Goal: Information Seeking & Learning: Learn about a topic

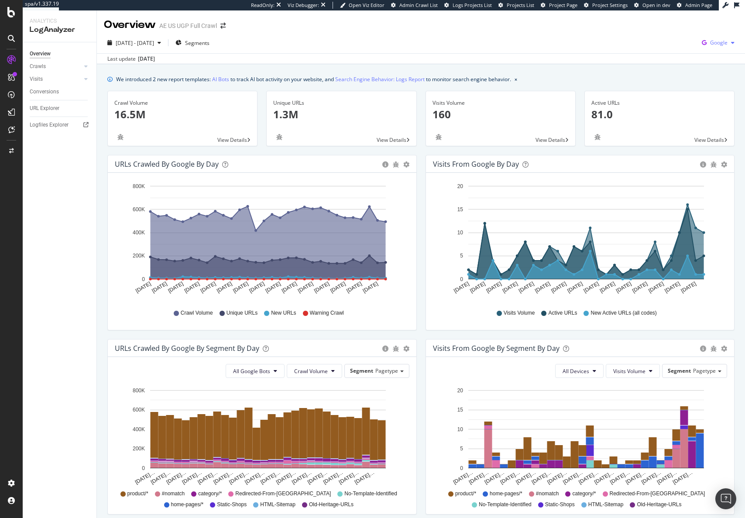
click at [727, 46] on div "Google" at bounding box center [719, 42] width 40 height 13
click at [682, 51] on span "OpenAI" at bounding box center [675, 51] width 32 height 8
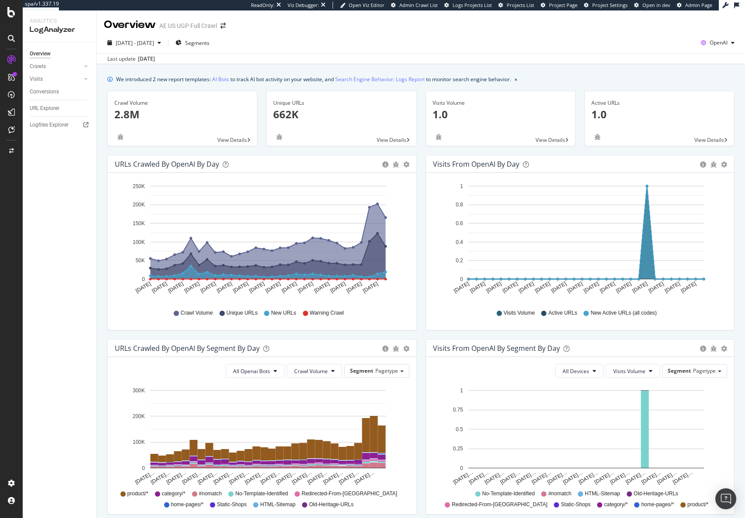
click at [382, 278] on icon "Aug 10 2025 Aug 12 2025 Aug 14 2025 Aug 16 2025 Aug 18 2025 Aug 20 2025 Aug 22 …" at bounding box center [262, 240] width 295 height 121
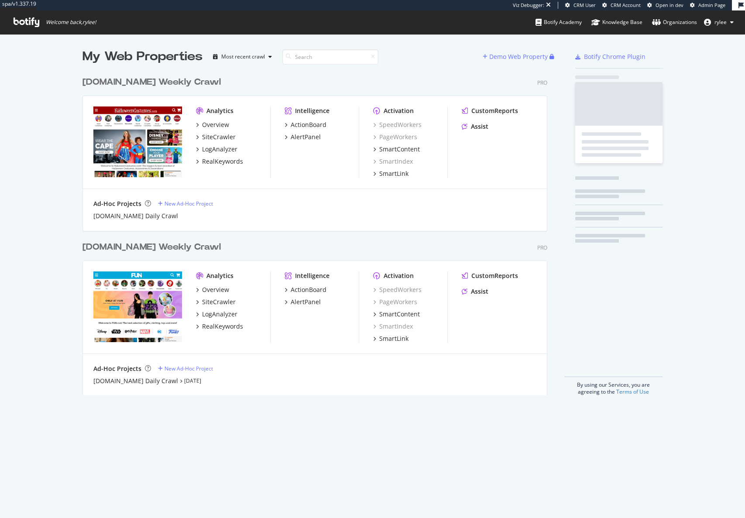
scroll to position [330, 472]
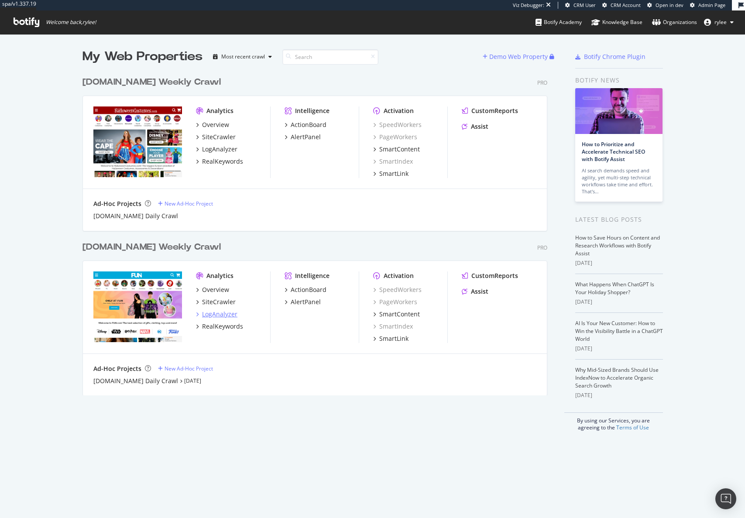
click at [225, 311] on div "LogAnalyzer" at bounding box center [219, 314] width 35 height 9
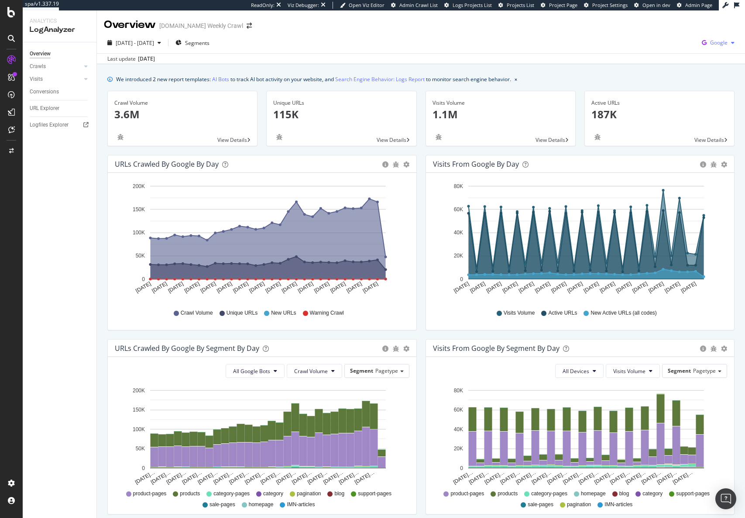
click at [720, 42] on span "Google" at bounding box center [718, 42] width 17 height 7
click at [675, 51] on span "OpenAI" at bounding box center [675, 51] width 32 height 8
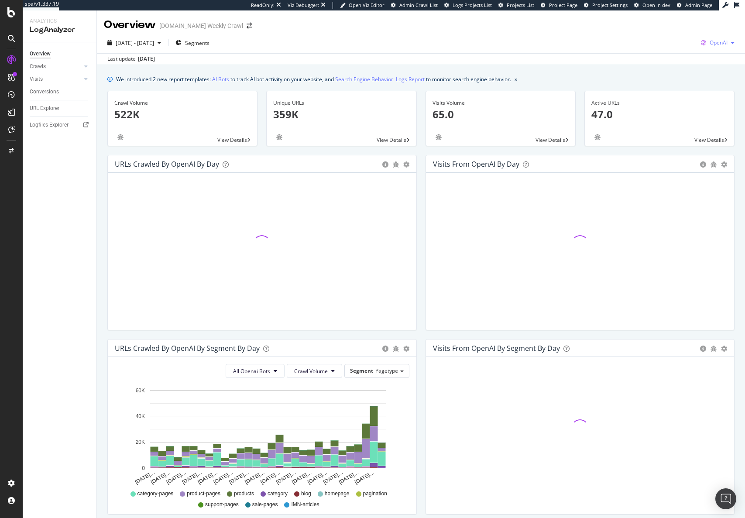
click at [727, 42] on span "OpenAI" at bounding box center [719, 42] width 18 height 7
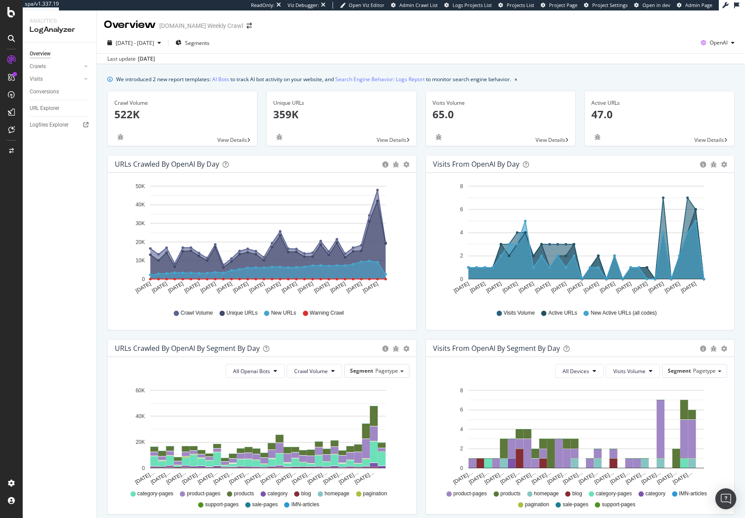
click at [429, 251] on div "Hold CMD (⌘) while clicking to filter the report. Aug 11 2025 Aug 13 2025 Aug 1…" at bounding box center [580, 251] width 309 height 157
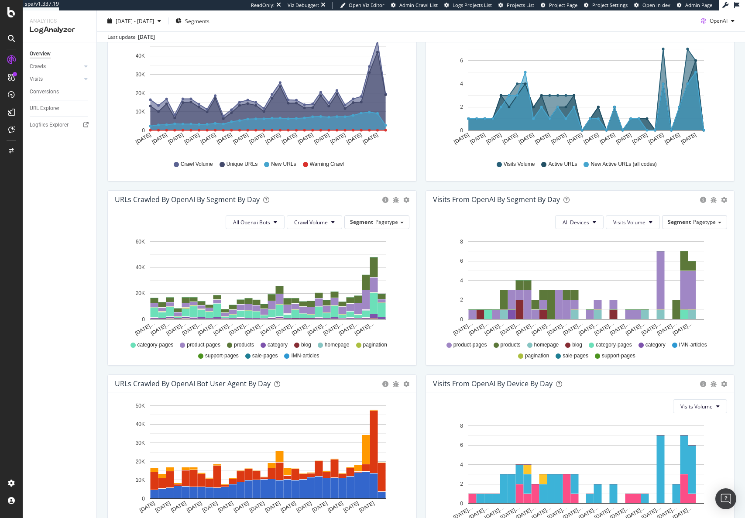
scroll to position [220, 0]
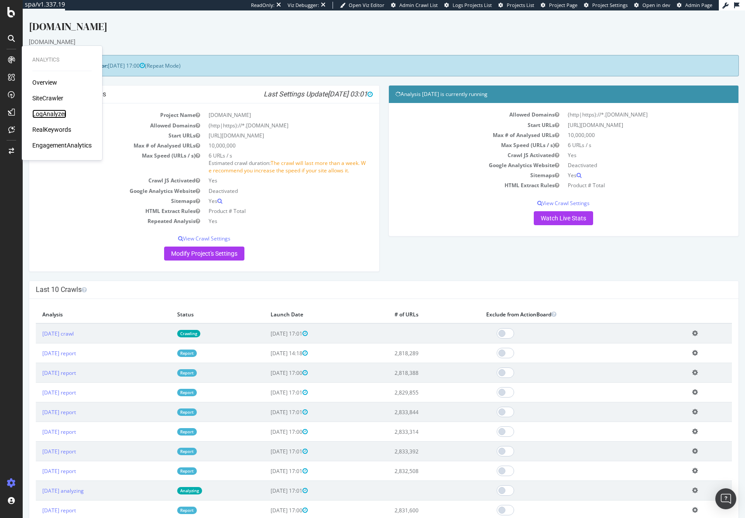
click at [53, 113] on div "LogAnalyzer" at bounding box center [49, 114] width 34 height 9
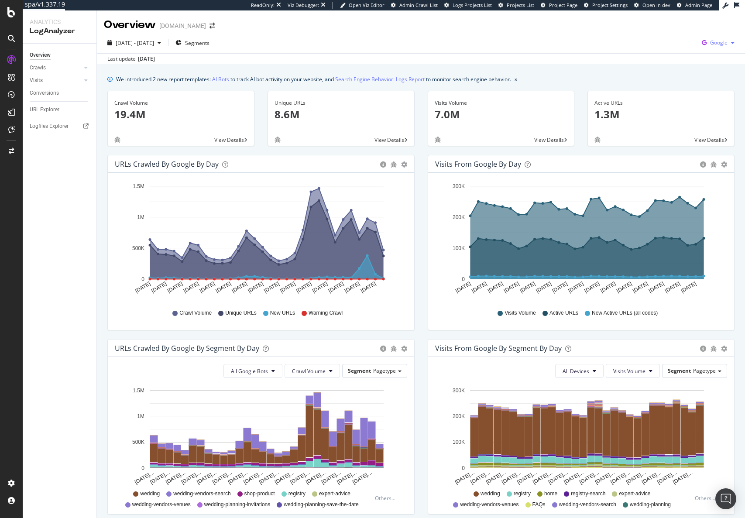
click at [723, 43] on span "Google" at bounding box center [718, 42] width 17 height 7
click at [682, 54] on span "OpenAI" at bounding box center [675, 51] width 32 height 8
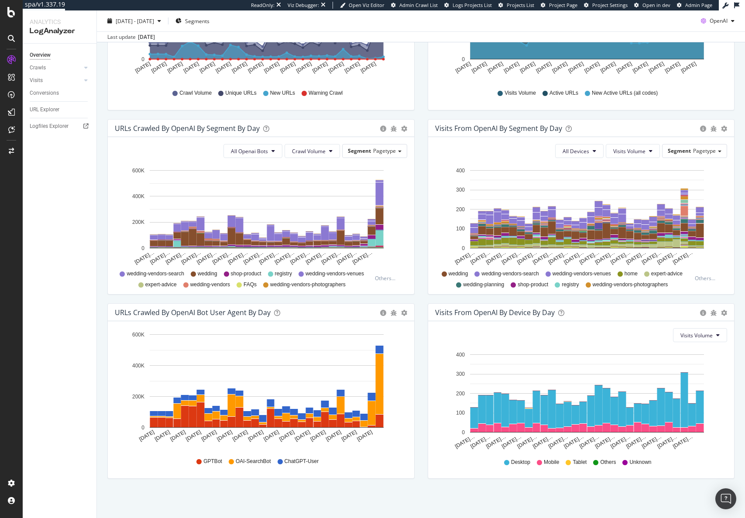
scroll to position [119, 0]
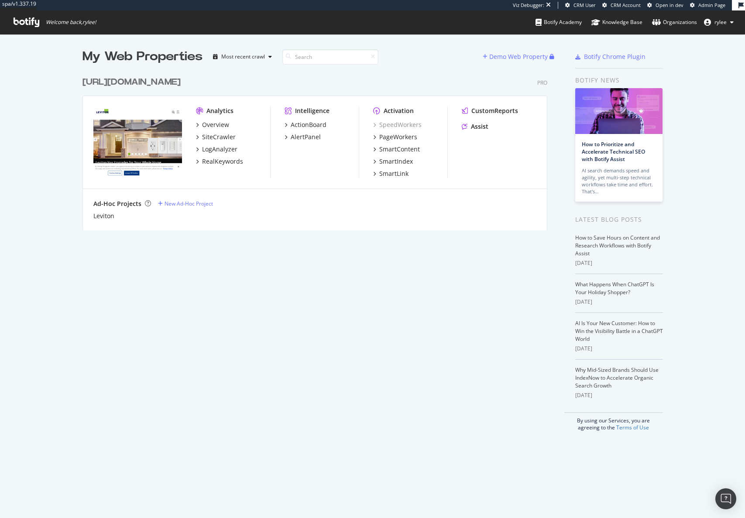
scroll to position [165, 472]
click at [223, 149] on div "LogAnalyzer" at bounding box center [219, 149] width 35 height 9
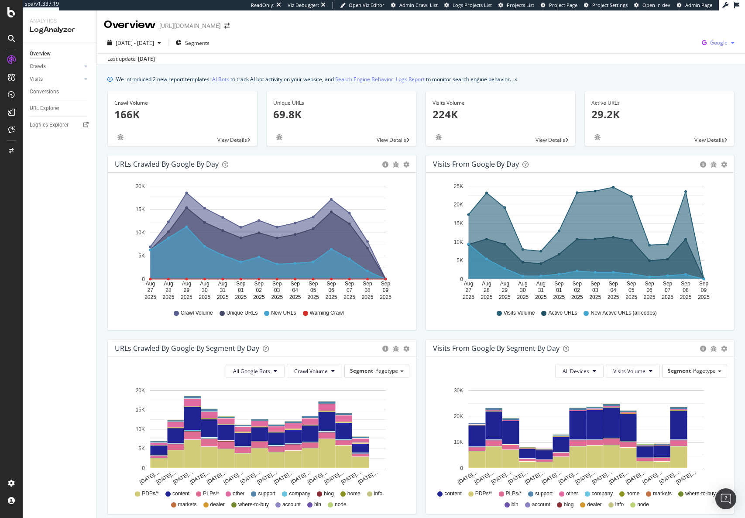
click at [714, 44] on span "Google" at bounding box center [718, 42] width 17 height 7
click at [665, 52] on span "OpenAI" at bounding box center [675, 51] width 32 height 8
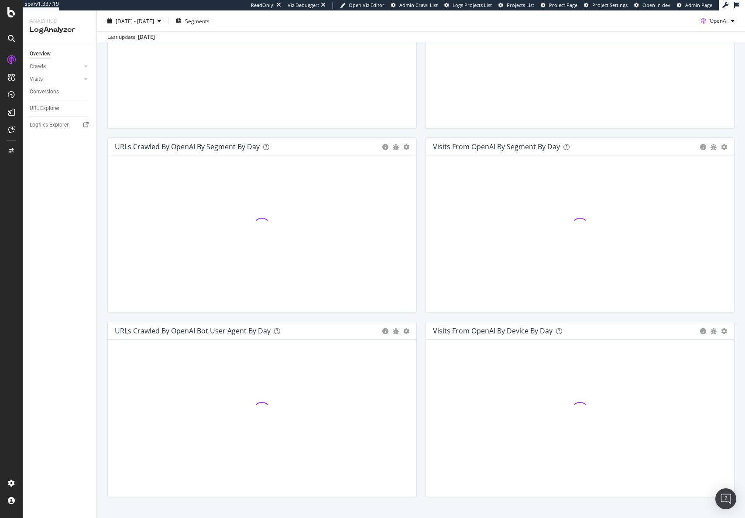
scroll to position [220, 0]
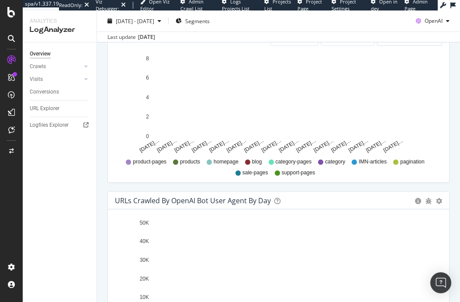
scroll to position [880, 0]
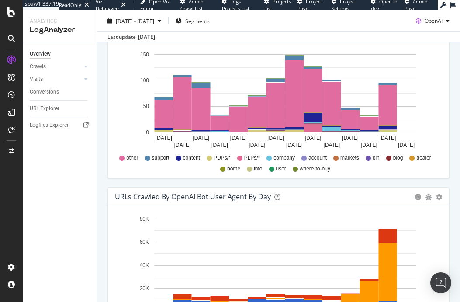
scroll to position [874, 0]
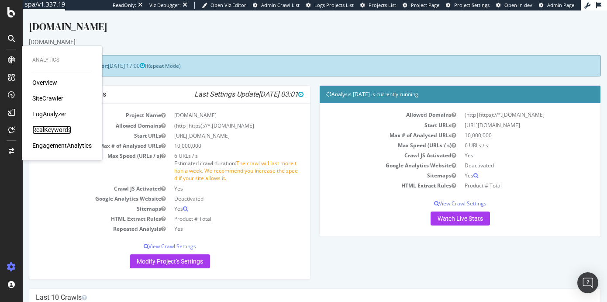
click at [52, 131] on div "RealKeywords" at bounding box center [51, 129] width 39 height 9
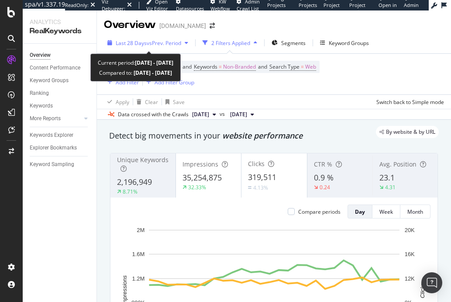
click at [134, 48] on div "Last 28 Days vs Prev. Period" at bounding box center [148, 42] width 88 height 13
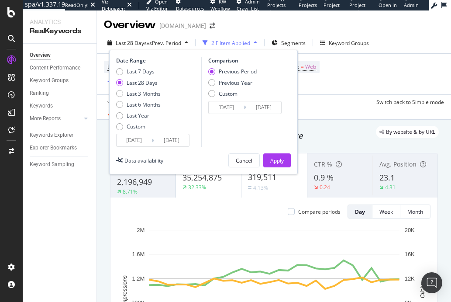
click at [146, 109] on div "Last 7 Days Last 28 Days Last 3 Months Last 6 Months Last Year Custom" at bounding box center [138, 101] width 45 height 66
click at [146, 107] on div "Last 6 Months" at bounding box center [144, 104] width 34 height 7
type input "2025/03/08"
type input "2024/09/04"
type input "2025/03/07"
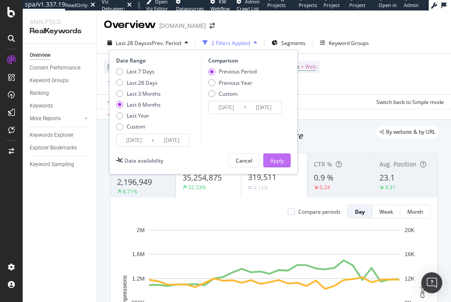
click at [279, 154] on div "Apply" at bounding box center [277, 160] width 14 height 13
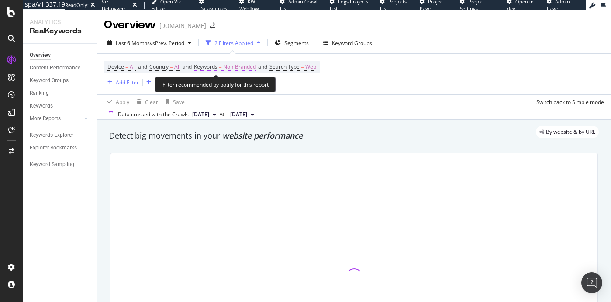
click at [223, 66] on span "Keywords = Non-Branded" at bounding box center [225, 67] width 62 height 8
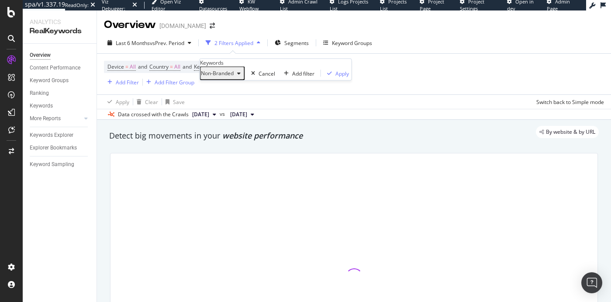
click at [228, 77] on span "Non-Branded" at bounding box center [217, 72] width 33 height 7
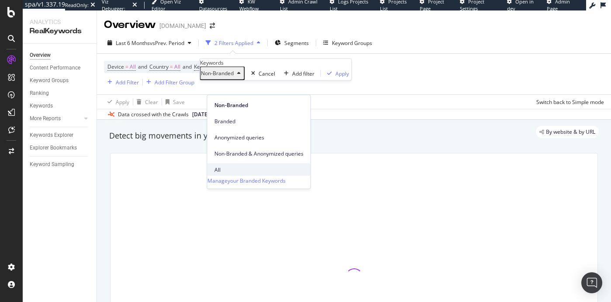
click at [232, 165] on span "All" at bounding box center [258, 169] width 89 height 8
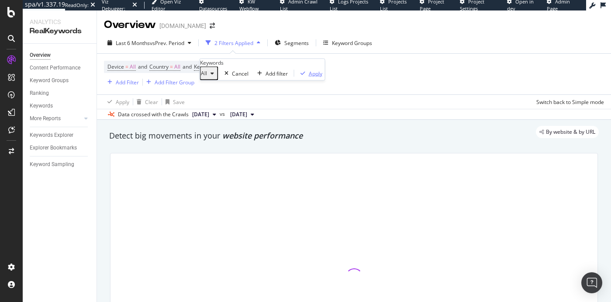
click at [309, 77] on div "Apply" at bounding box center [316, 72] width 14 height 7
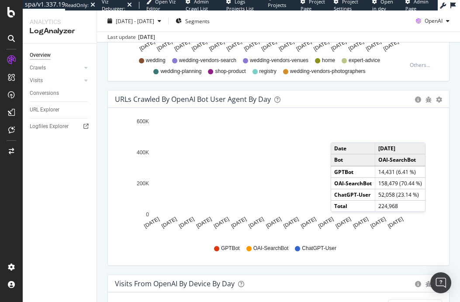
scroll to position [872, 0]
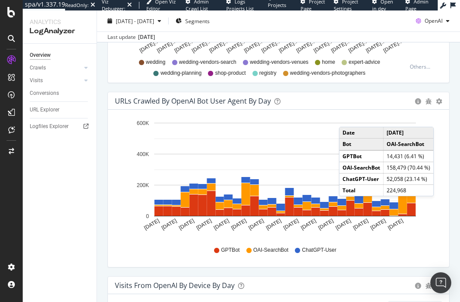
click at [377, 93] on div "URLs Crawled by OpenAI bot User Agent By Day Timeline (by Value) Timeline (by P…" at bounding box center [278, 100] width 341 height 17
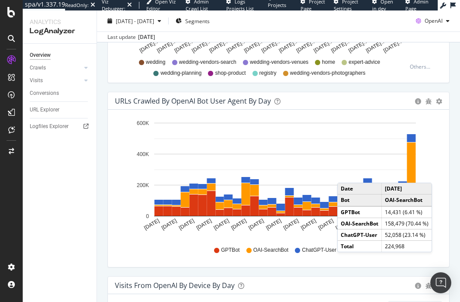
click at [56, 244] on div "Overview Crawls Daily Distribution Segments Distribution HTTP Codes Resources V…" at bounding box center [60, 173] width 74 height 258
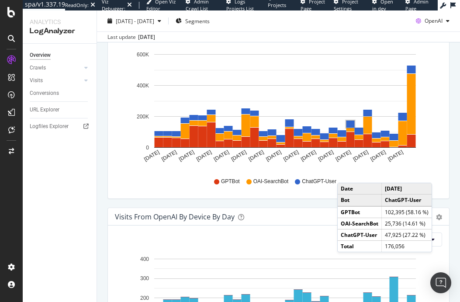
scroll to position [945, 0]
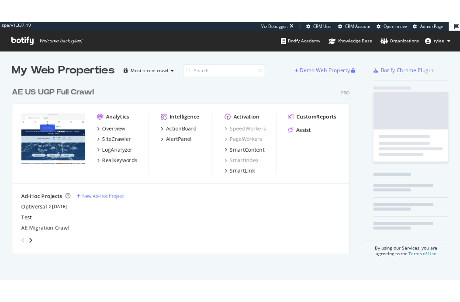
scroll to position [302, 538]
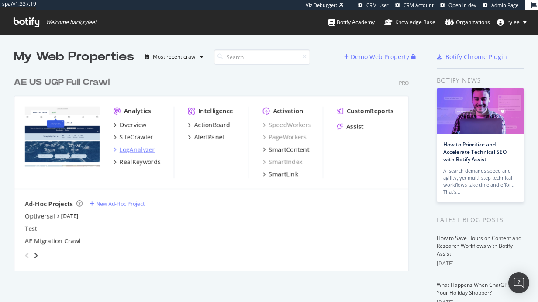
click at [136, 148] on div "LogAnalyzer" at bounding box center [137, 149] width 35 height 9
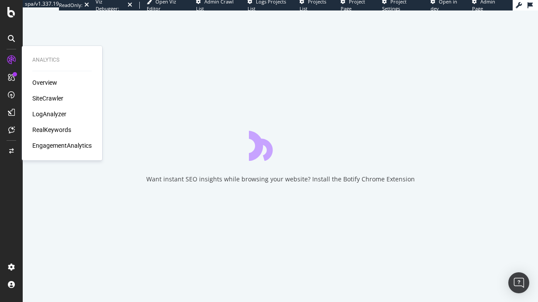
click at [48, 112] on div "LogAnalyzer" at bounding box center [49, 114] width 34 height 9
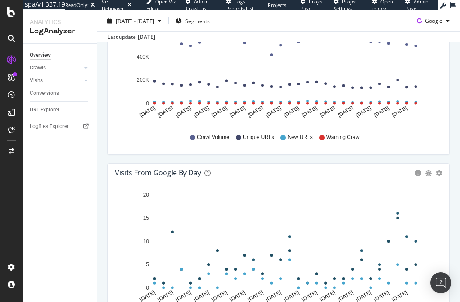
scroll to position [60, 0]
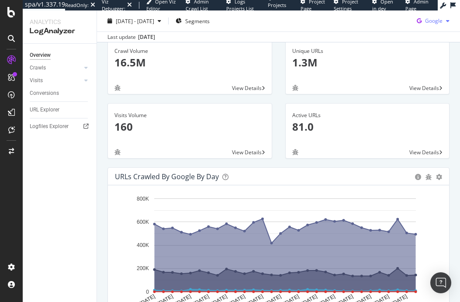
click at [445, 23] on div "button" at bounding box center [447, 20] width 10 height 5
click at [430, 74] on span "OpenAI" at bounding box center [433, 71] width 32 height 8
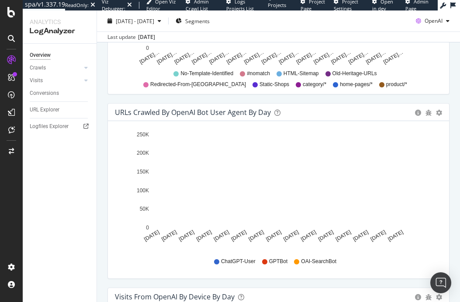
scroll to position [863, 0]
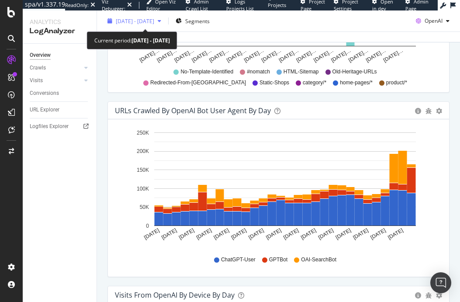
click at [154, 20] on span "2025 Aug. 10th - Sep. 8th" at bounding box center [135, 20] width 38 height 7
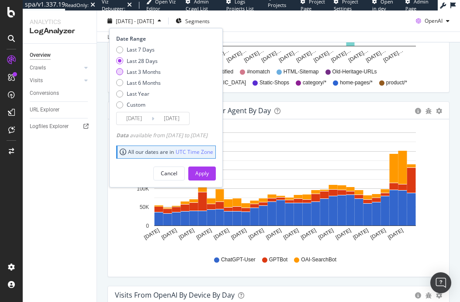
click at [145, 74] on div "Last 3 Months" at bounding box center [144, 71] width 34 height 7
type input "2025/06/09"
click at [145, 71] on div "Last 3 Months" at bounding box center [144, 71] width 34 height 7
click at [209, 173] on div "Apply" at bounding box center [202, 172] width 14 height 7
